Goal: Information Seeking & Learning: Learn about a topic

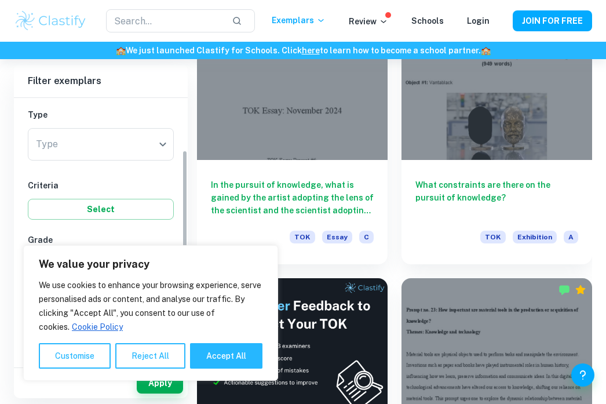
scroll to position [124, 0]
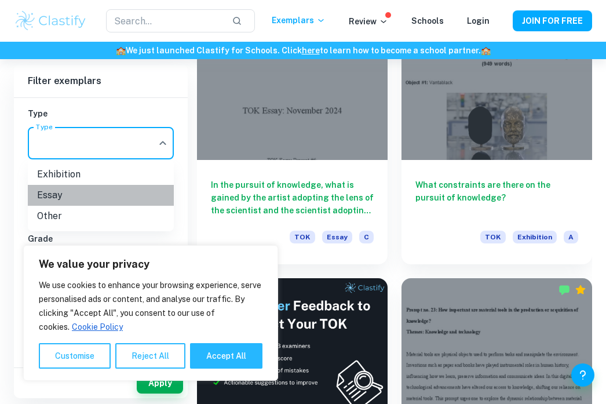
click at [125, 195] on li "Essay" at bounding box center [101, 195] width 146 height 21
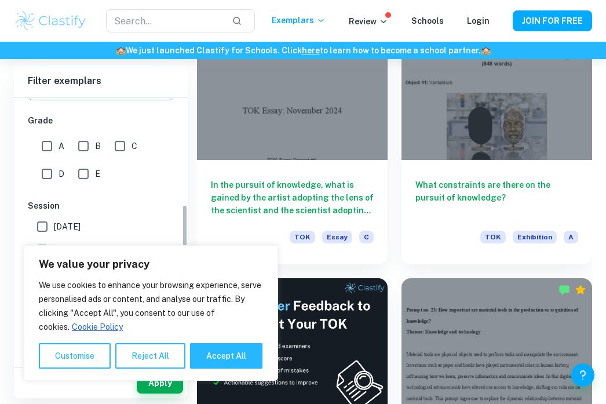
scroll to position [202, 0]
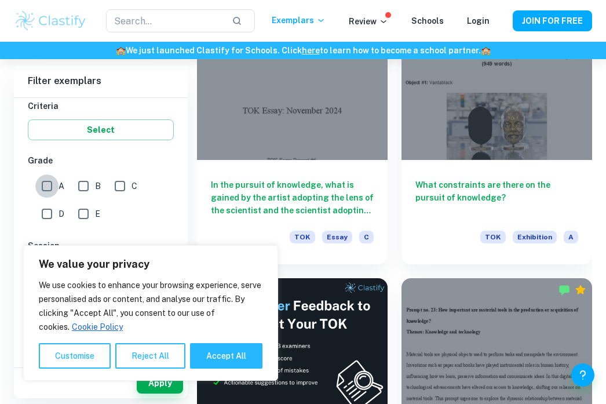
click at [48, 188] on input "A" at bounding box center [46, 185] width 23 height 23
checkbox input "true"
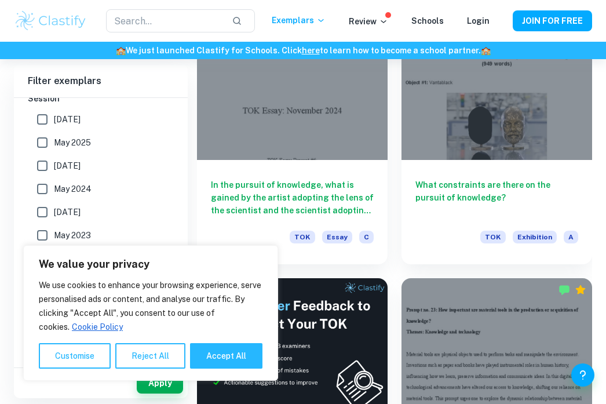
scroll to position [349, 0]
click at [144, 359] on button "Reject All" at bounding box center [150, 355] width 70 height 25
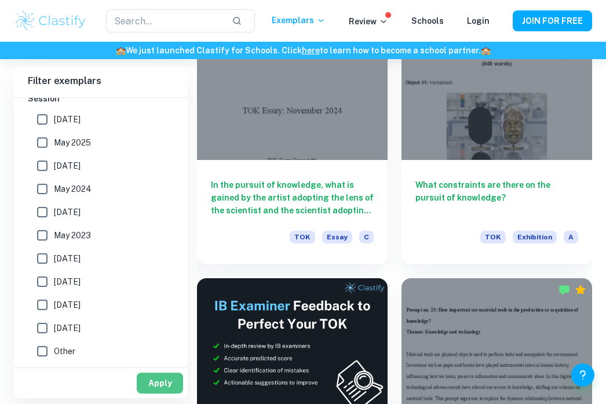
click at [163, 390] on button "Apply" at bounding box center [160, 383] width 46 height 21
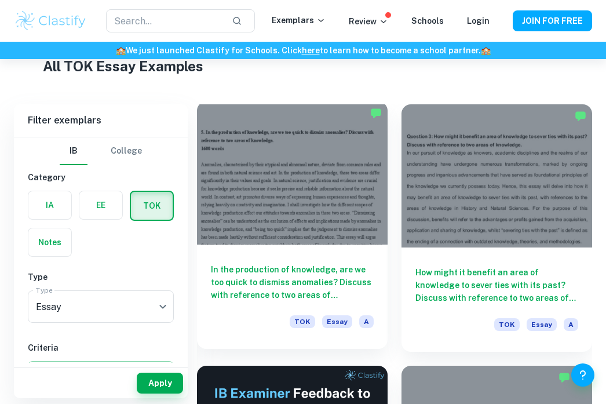
scroll to position [284, 0]
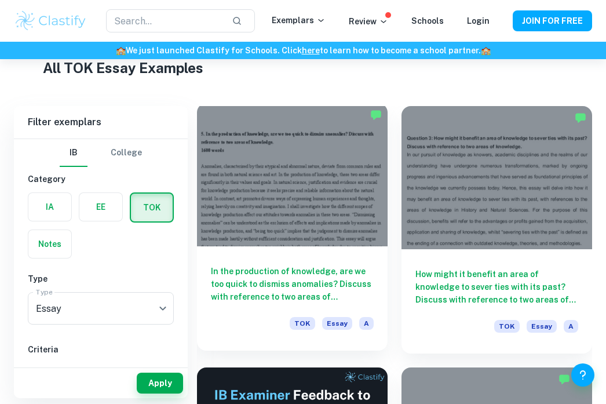
click at [280, 213] on div at bounding box center [292, 174] width 191 height 143
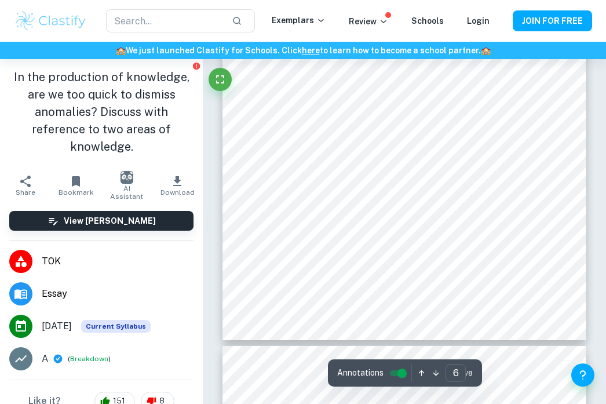
scroll to position [2709, 0]
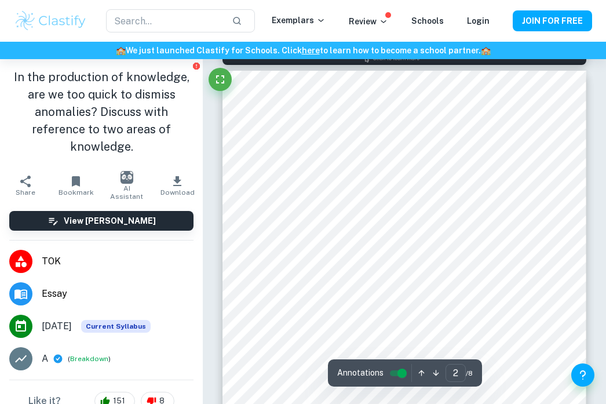
type input "1"
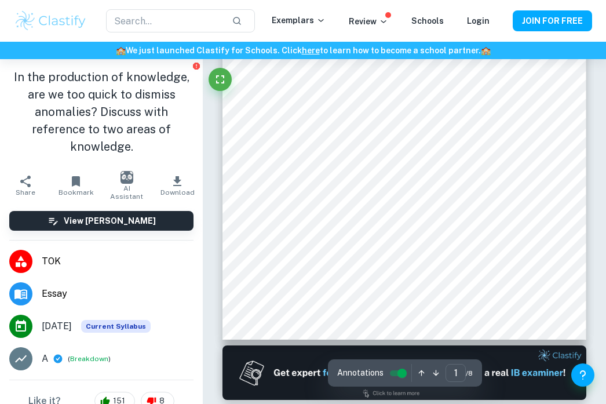
scroll to position [247, 0]
